Goal: Task Accomplishment & Management: Use online tool/utility

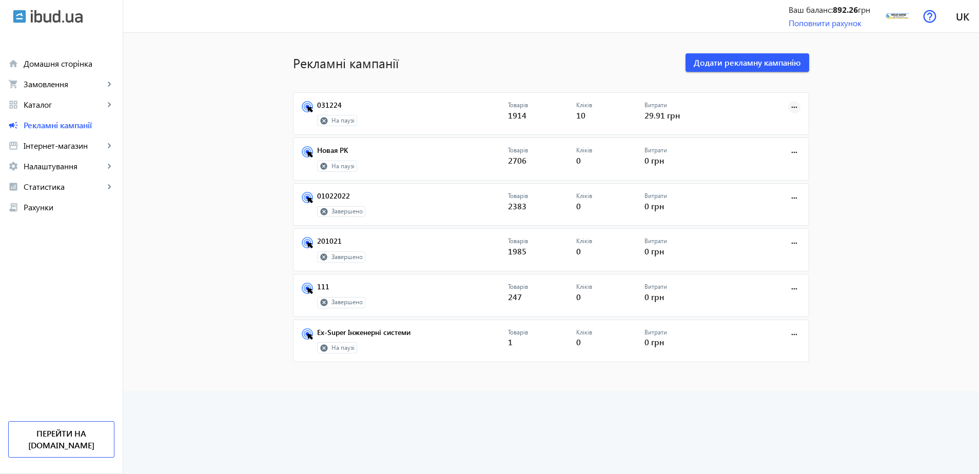
click at [792, 107] on mat-icon "more_horiz" at bounding box center [794, 107] width 11 height 11
click at [767, 127] on span "Запустити" at bounding box center [762, 130] width 54 height 8
click at [792, 108] on mat-icon "more_horiz" at bounding box center [794, 107] width 11 height 11
click at [777, 126] on span "Запустити" at bounding box center [762, 130] width 54 height 8
